Goal: Task Accomplishment & Management: Use online tool/utility

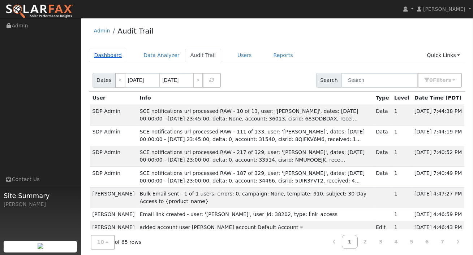
click at [110, 56] on link "Dashboard" at bounding box center [108, 55] width 39 height 13
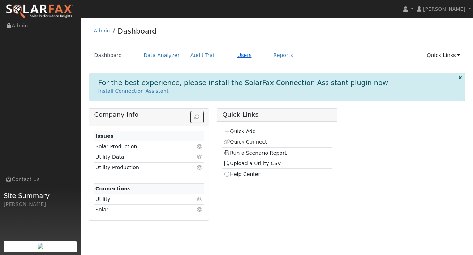
click at [243, 56] on link "Users" at bounding box center [244, 55] width 25 height 13
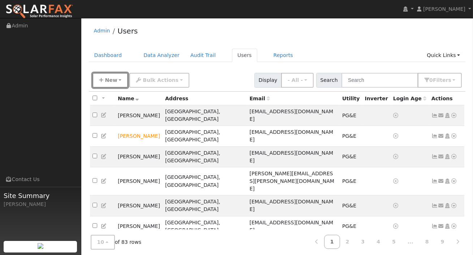
click at [113, 81] on span "New" at bounding box center [111, 80] width 12 height 6
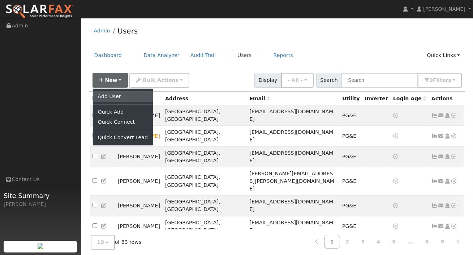
click at [110, 98] on link "Add User" at bounding box center [123, 96] width 60 height 10
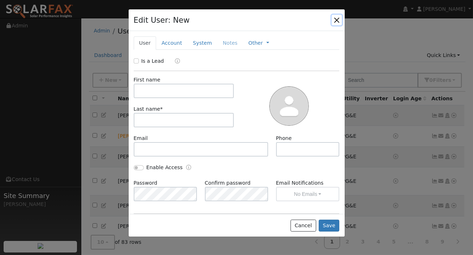
click at [338, 18] on button "button" at bounding box center [336, 20] width 10 height 10
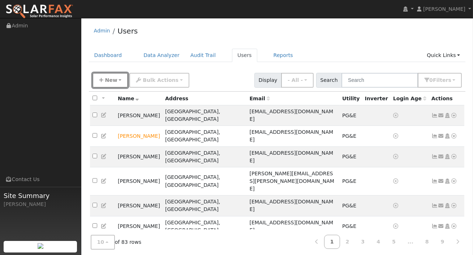
click at [118, 77] on button "New" at bounding box center [110, 80] width 36 height 15
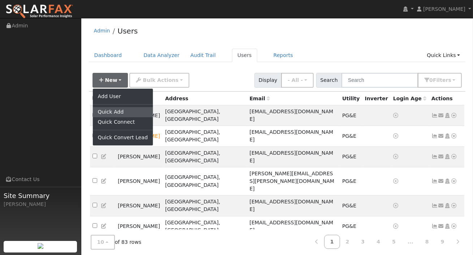
click at [112, 110] on link "Quick Add" at bounding box center [123, 112] width 60 height 10
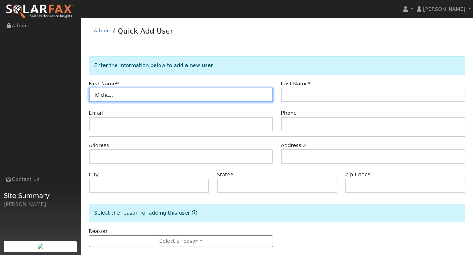
type input "Michae;"
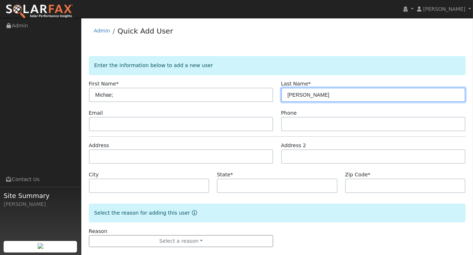
type input "Simek"
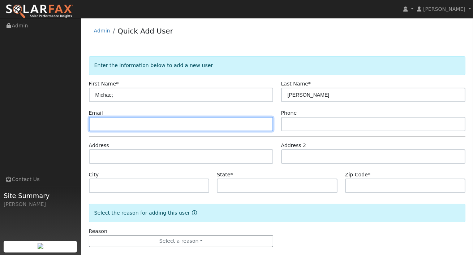
click at [184, 126] on input "text" at bounding box center [181, 124] width 184 height 14
type input "v"
paste input "michal.simek@gmail.com"
type input "michal.simek@gmail.com"
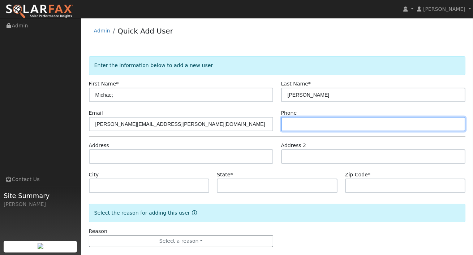
click at [301, 123] on input "text" at bounding box center [373, 124] width 184 height 14
click at [303, 124] on input "text" at bounding box center [373, 124] width 184 height 14
paste input "408) 390-0487"
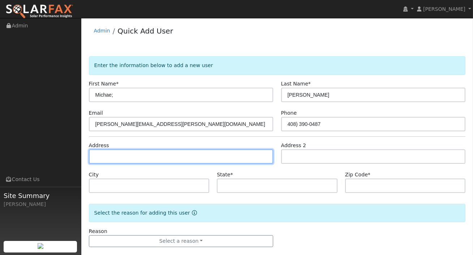
click at [199, 160] on input "text" at bounding box center [181, 156] width 184 height 14
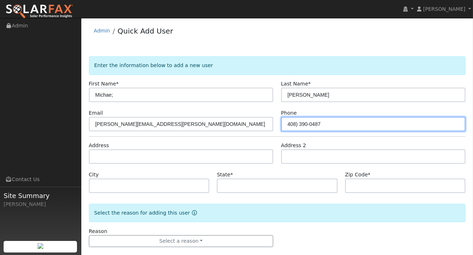
click at [298, 121] on input "408) 390-0487" at bounding box center [373, 124] width 184 height 14
type input "408 390-0487"
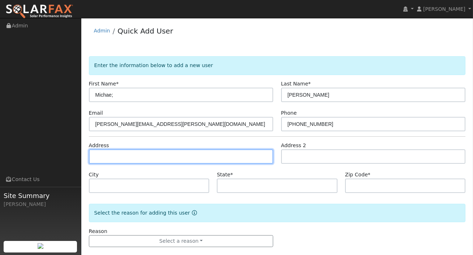
click at [202, 158] on input "text" at bounding box center [181, 156] width 184 height 14
paste input "912 Princess Anne Dr San Jose CA, 95128"
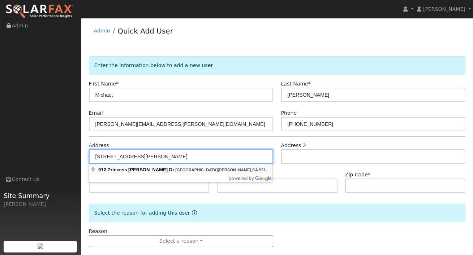
type input "912 Princess Anne Drive"
type input "San Jose"
type input "CA"
type input "95128"
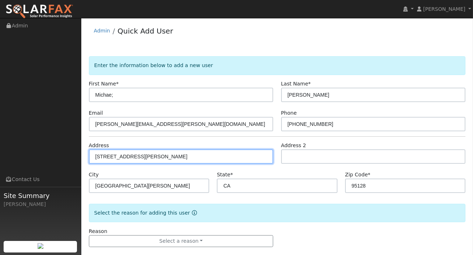
scroll to position [10, 0]
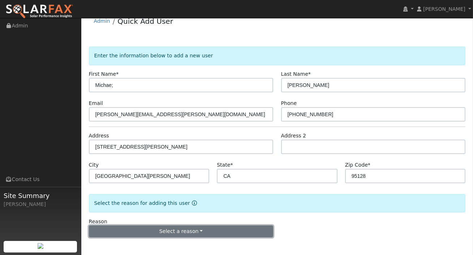
click at [196, 230] on button "Select a reason" at bounding box center [181, 232] width 184 height 12
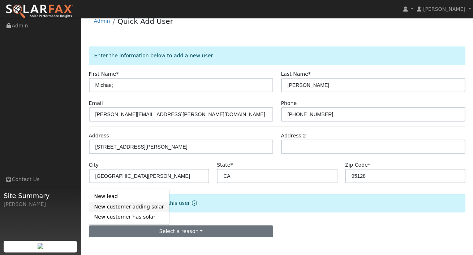
click at [120, 207] on link "New customer adding solar" at bounding box center [129, 207] width 80 height 10
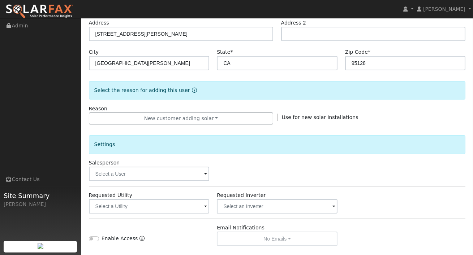
scroll to position [136, 0]
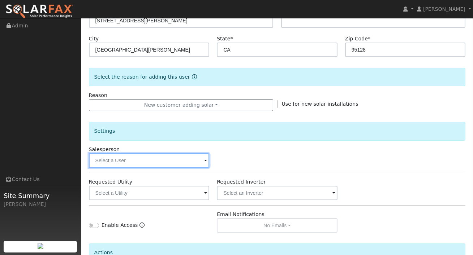
click at [179, 164] on input "text" at bounding box center [149, 160] width 121 height 14
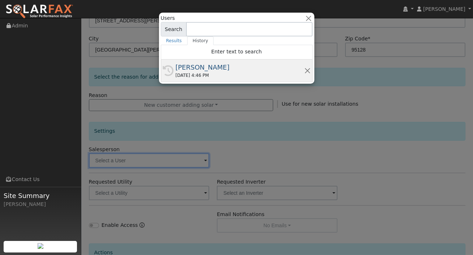
click at [212, 75] on div "10/01/2025 4:46 PM" at bounding box center [239, 75] width 129 height 6
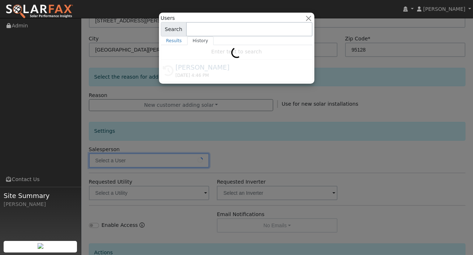
type input "[PERSON_NAME]"
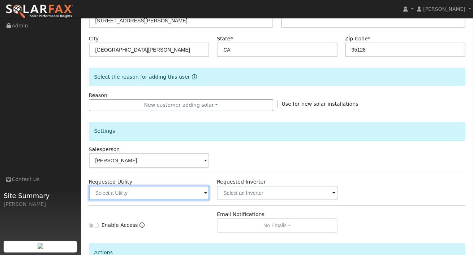
click at [192, 195] on input "text" at bounding box center [149, 193] width 121 height 14
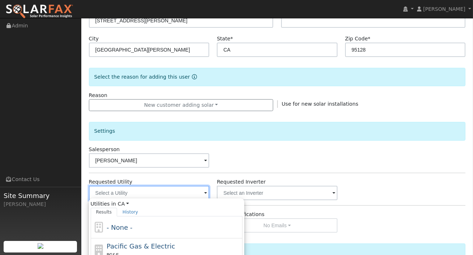
scroll to position [179, 0]
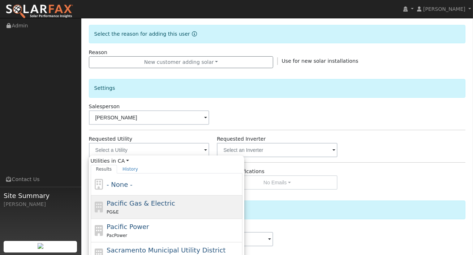
click at [156, 200] on span "Pacific Gas & Electric" at bounding box center [140, 204] width 68 height 8
type input "Pacific Gas & Electric"
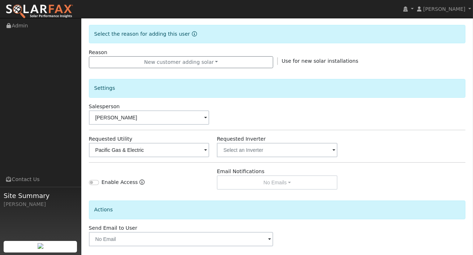
scroll to position [211, 0]
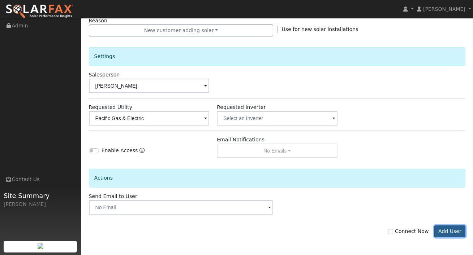
click at [445, 230] on button "Add User" at bounding box center [449, 232] width 31 height 12
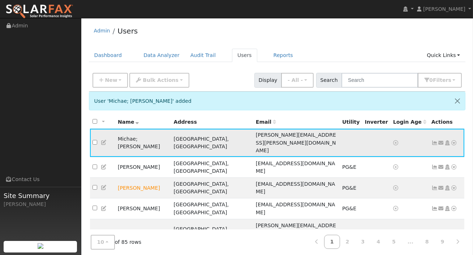
click at [451, 140] on icon at bounding box center [454, 142] width 6 height 5
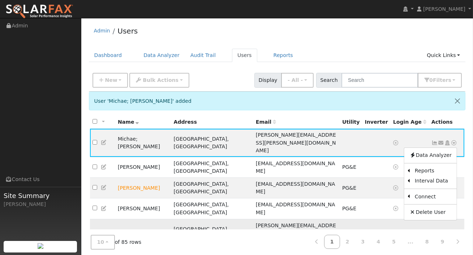
click at [0, 0] on link "Utility" at bounding box center [0, 0] width 0 height 0
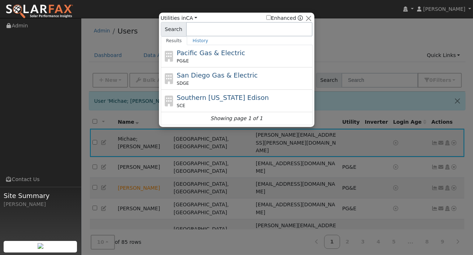
click at [223, 55] on span "Pacific Gas & Electric" at bounding box center [211, 53] width 68 height 8
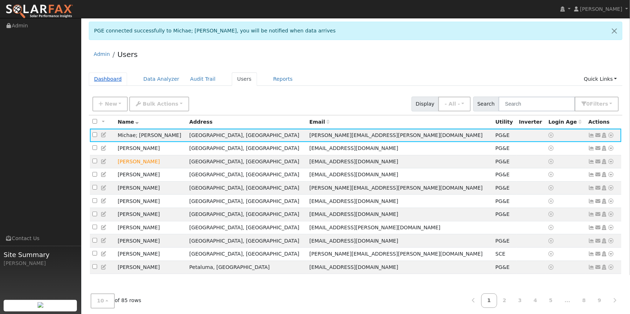
click at [98, 78] on link "Dashboard" at bounding box center [108, 79] width 39 height 13
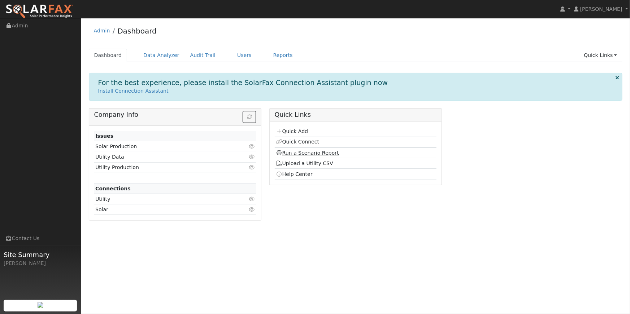
click at [288, 155] on link "Run a Scenario Report" at bounding box center [307, 153] width 63 height 6
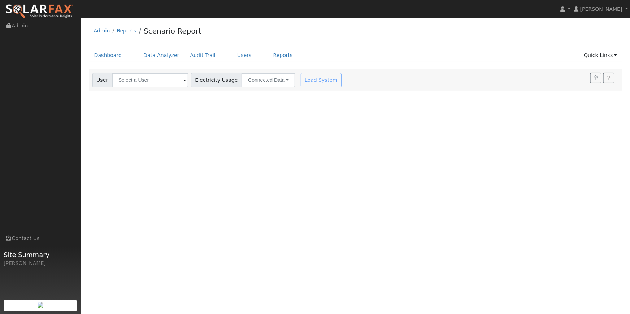
click at [190, 77] on div "Electricity Usage Connected Data Connected Data Estimated Data CSV Data" at bounding box center [243, 80] width 107 height 14
click at [183, 81] on span at bounding box center [184, 81] width 3 height 8
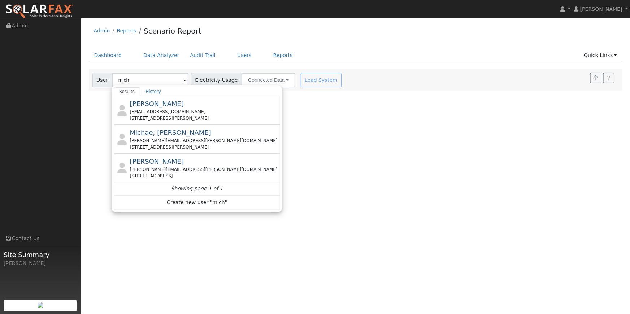
click at [182, 141] on div "michal.simek@gmail.com" at bounding box center [204, 141] width 149 height 6
type input "Michae; [PERSON_NAME]"
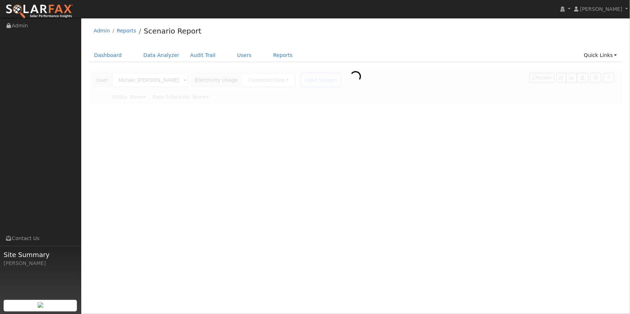
type input "Pacific Gas & Electric"
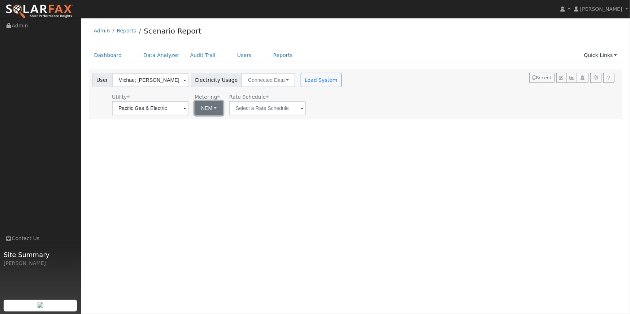
drag, startPoint x: 213, startPoint y: 103, endPoint x: 209, endPoint y: 108, distance: 6.6
click at [213, 103] on button "NEM" at bounding box center [209, 108] width 29 height 14
click at [201, 134] on link "NBT" at bounding box center [212, 135] width 50 height 10
type input "E-ELEC"
click at [313, 81] on button "Load System" at bounding box center [321, 80] width 41 height 14
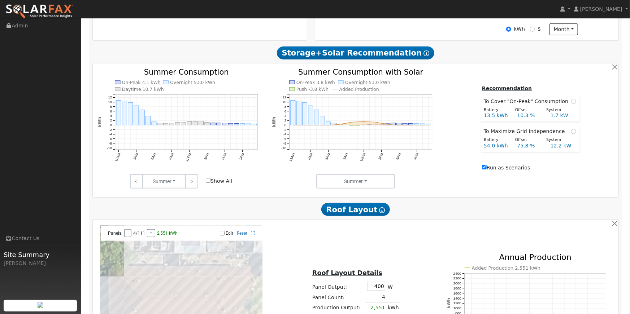
scroll to position [271, 0]
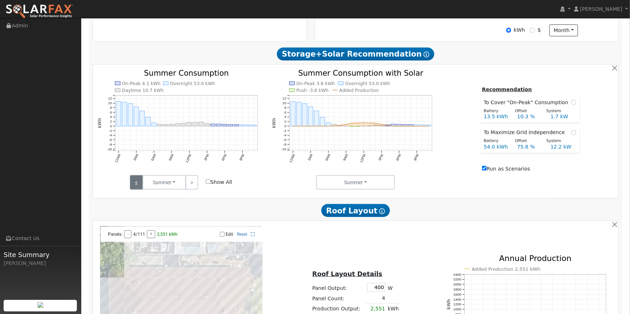
click at [137, 184] on link "<" at bounding box center [136, 182] width 13 height 14
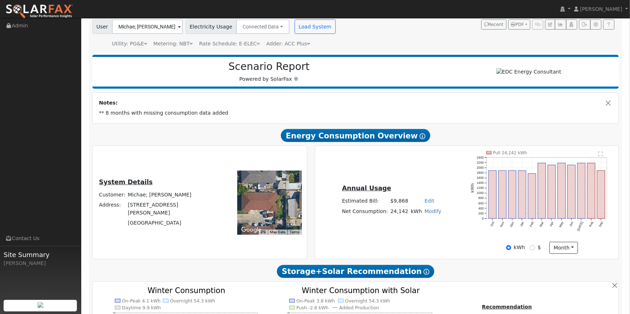
scroll to position [52, 0]
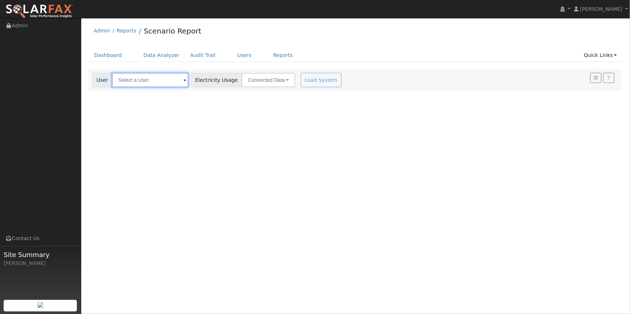
click at [135, 82] on input "text" at bounding box center [150, 80] width 77 height 14
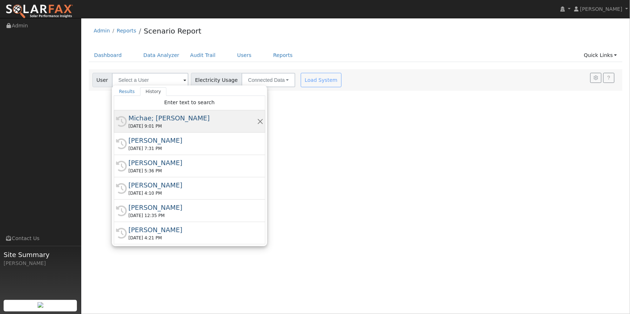
click at [170, 121] on div "Michae; [PERSON_NAME]" at bounding box center [193, 118] width 129 height 10
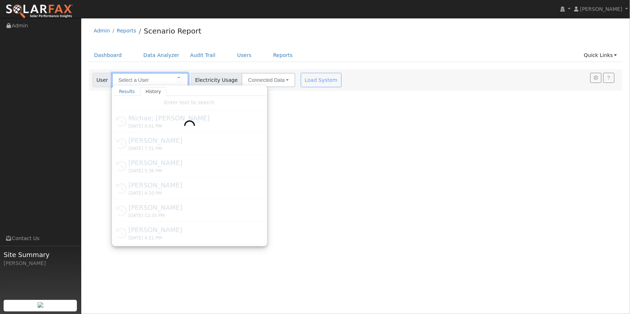
type input "Michae; [PERSON_NAME]"
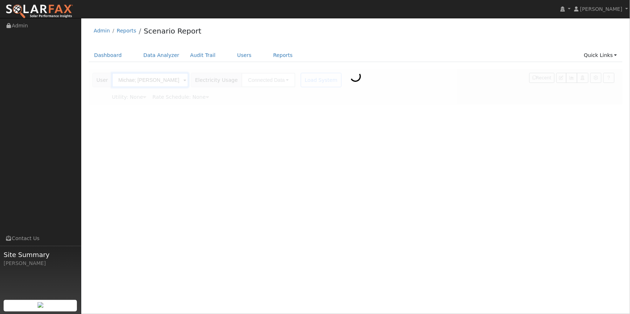
type input "Pacific Gas & Electric"
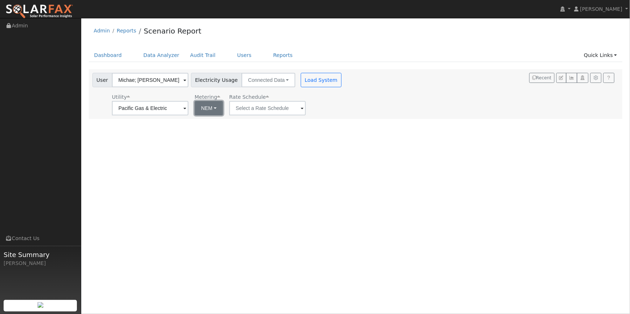
click at [205, 109] on button "NEM" at bounding box center [209, 108] width 29 height 14
click at [198, 134] on link "NBT" at bounding box center [212, 135] width 50 height 10
type input "E-ELEC"
click at [313, 79] on button "Load System" at bounding box center [321, 80] width 41 height 14
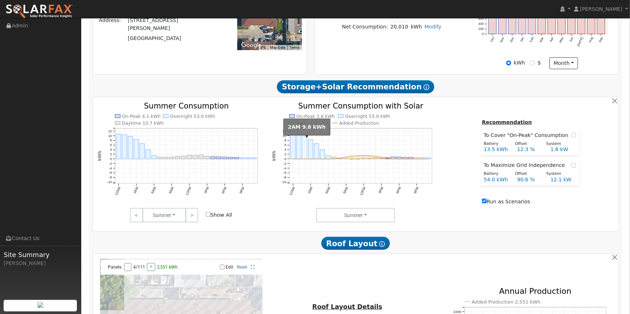
scroll to position [238, 0]
click at [192, 218] on link ">" at bounding box center [192, 216] width 13 height 14
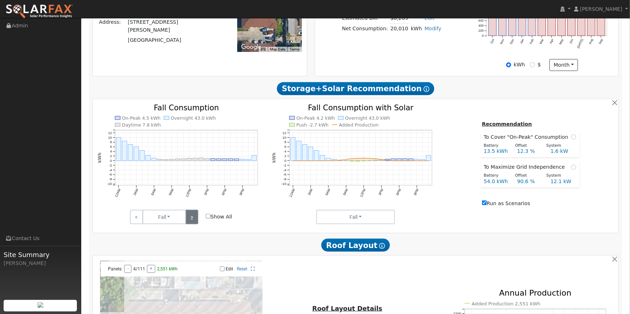
click at [192, 218] on link ">" at bounding box center [192, 217] width 13 height 14
click at [195, 219] on link ">" at bounding box center [192, 217] width 13 height 14
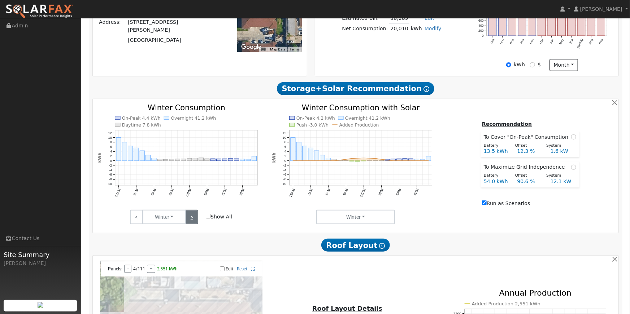
click at [195, 219] on link ">" at bounding box center [192, 217] width 13 height 14
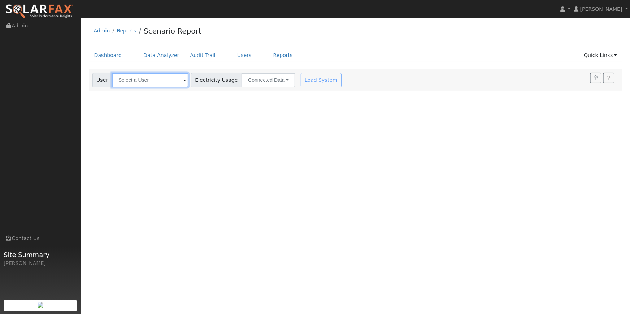
click at [126, 81] on input "text" at bounding box center [150, 80] width 77 height 14
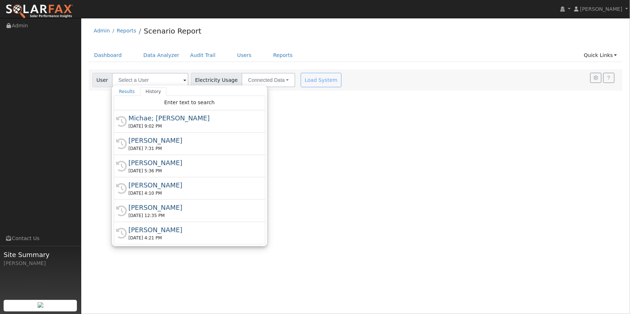
click at [158, 114] on div "Michae; [PERSON_NAME]" at bounding box center [193, 118] width 129 height 10
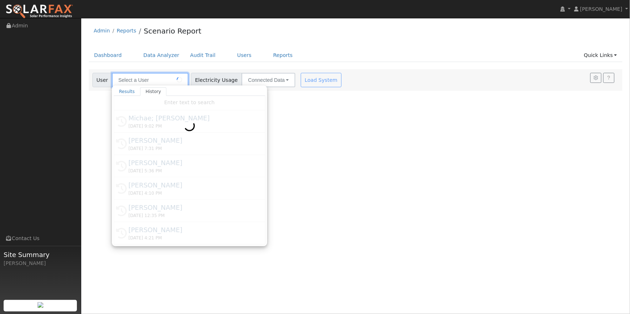
type input "Michae; [PERSON_NAME]"
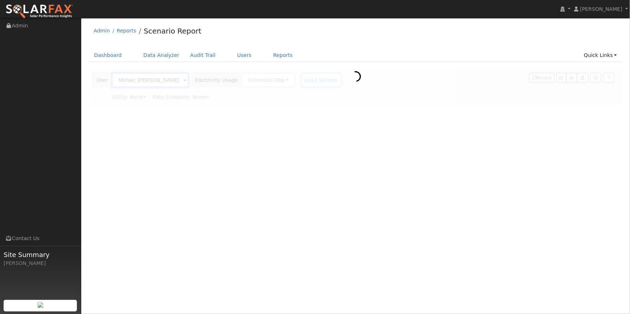
type input "Pacific Gas & Electric"
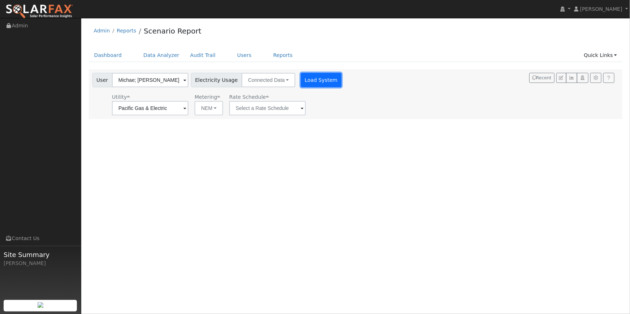
click at [306, 80] on button "Load System" at bounding box center [321, 80] width 41 height 14
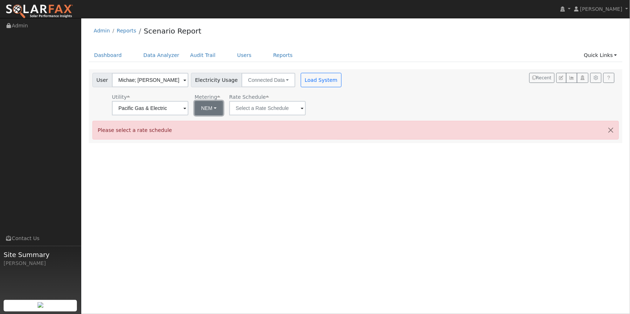
click at [206, 108] on button "NEM" at bounding box center [209, 108] width 29 height 14
click at [196, 138] on link "NBT" at bounding box center [212, 135] width 50 height 10
type input "E-ELEC"
drag, startPoint x: 295, startPoint y: 83, endPoint x: 276, endPoint y: 109, distance: 32.6
click at [301, 83] on button "Load System" at bounding box center [321, 80] width 41 height 14
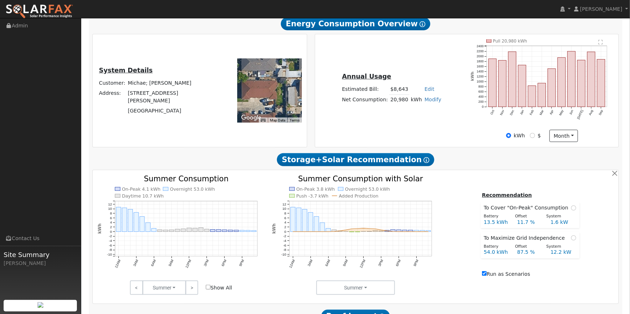
scroll to position [143, 0]
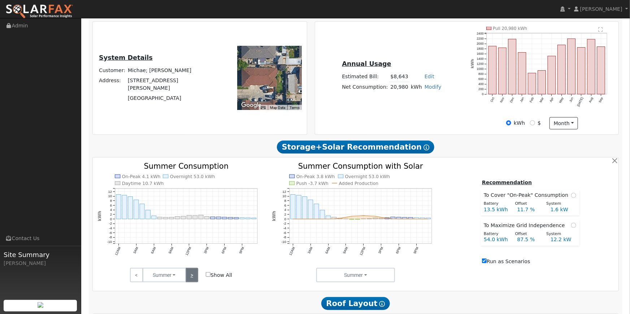
click at [193, 279] on link ">" at bounding box center [192, 275] width 13 height 14
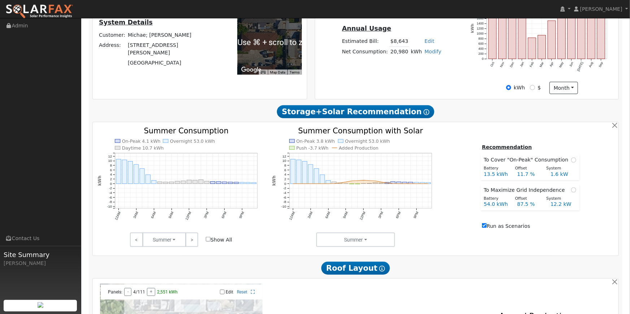
scroll to position [179, 0]
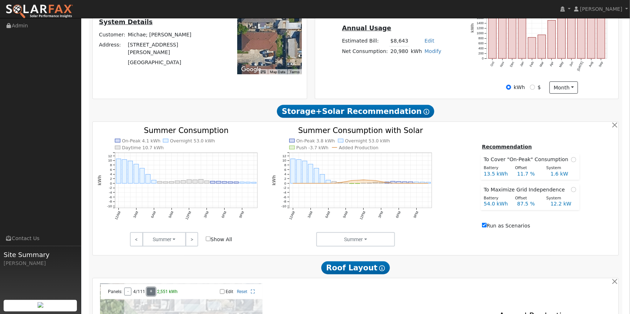
click at [153, 294] on button "+" at bounding box center [151, 292] width 8 height 8
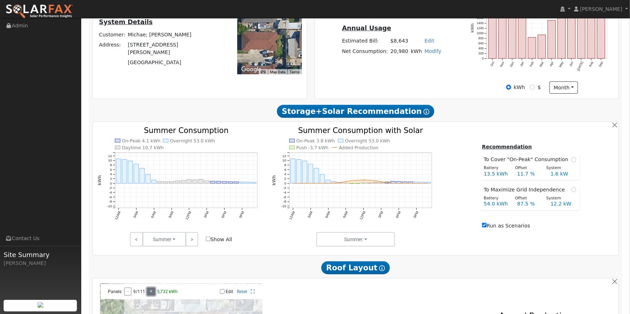
click at [153, 294] on button "+" at bounding box center [151, 292] width 8 height 8
click at [153, 294] on button "+" at bounding box center [153, 292] width 8 height 8
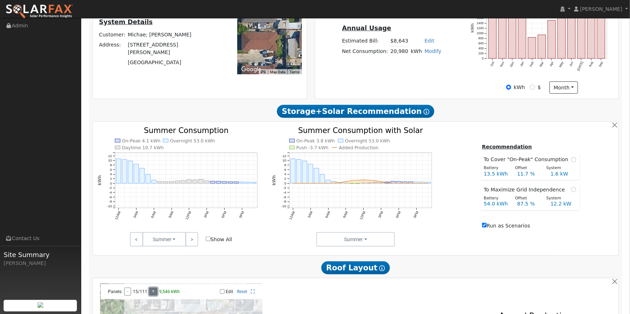
click at [153, 294] on button "+" at bounding box center [153, 292] width 8 height 8
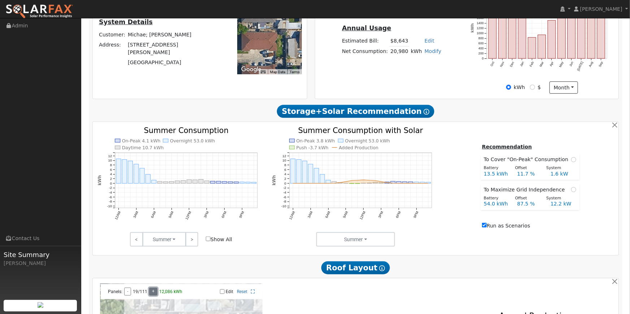
click at [153, 294] on button "+" at bounding box center [153, 292] width 8 height 8
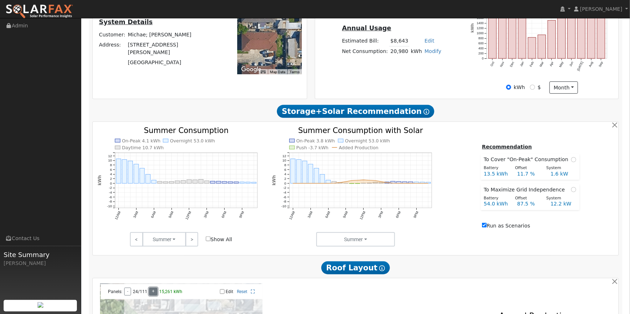
click at [153, 294] on button "+" at bounding box center [153, 292] width 8 height 8
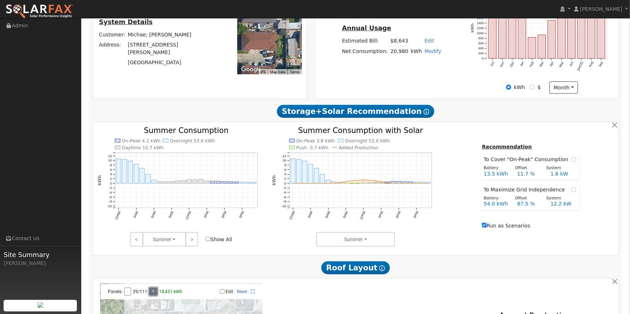
click at [153, 294] on button "+" at bounding box center [153, 292] width 8 height 8
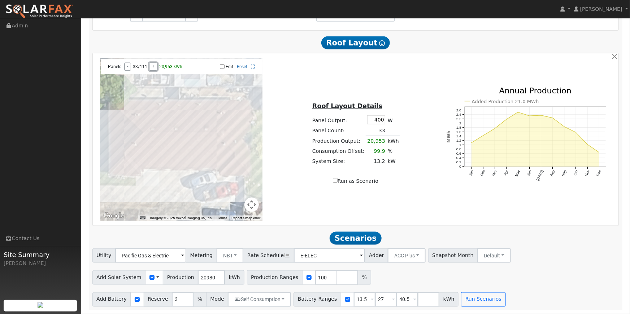
scroll to position [408, 0]
click at [461, 299] on button "Run Scenarios" at bounding box center [483, 300] width 44 height 14
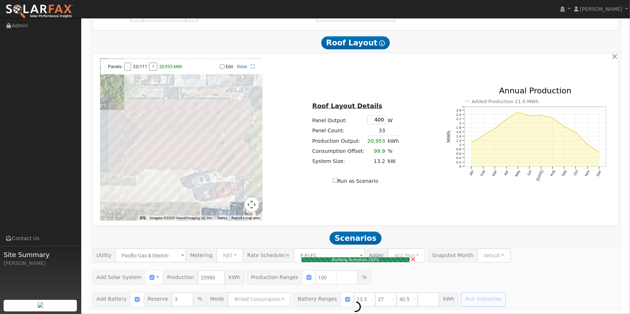
type input "14.0"
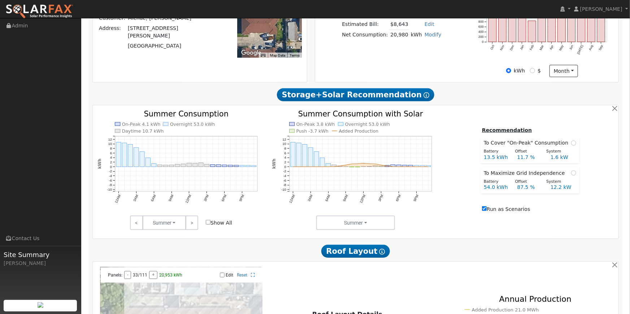
scroll to position [192, 0]
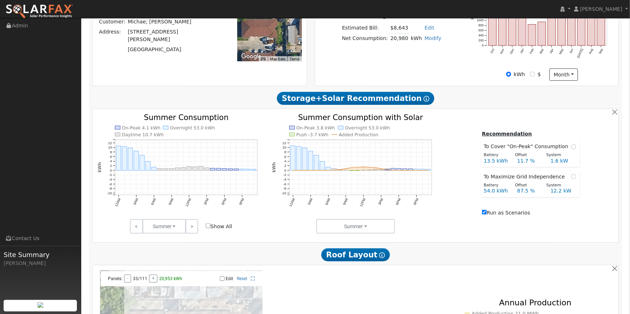
click at [423, 99] on icon at bounding box center [426, 99] width 6 height 6
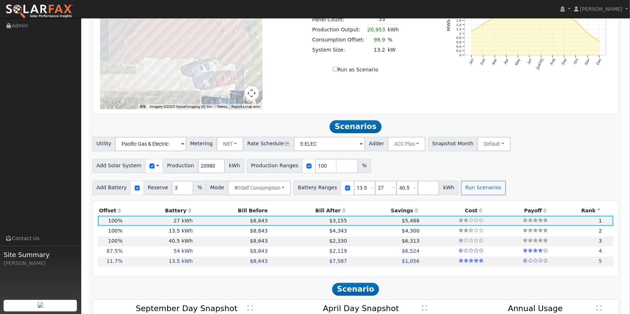
scroll to position [578, 0]
